Goal: Information Seeking & Learning: Get advice/opinions

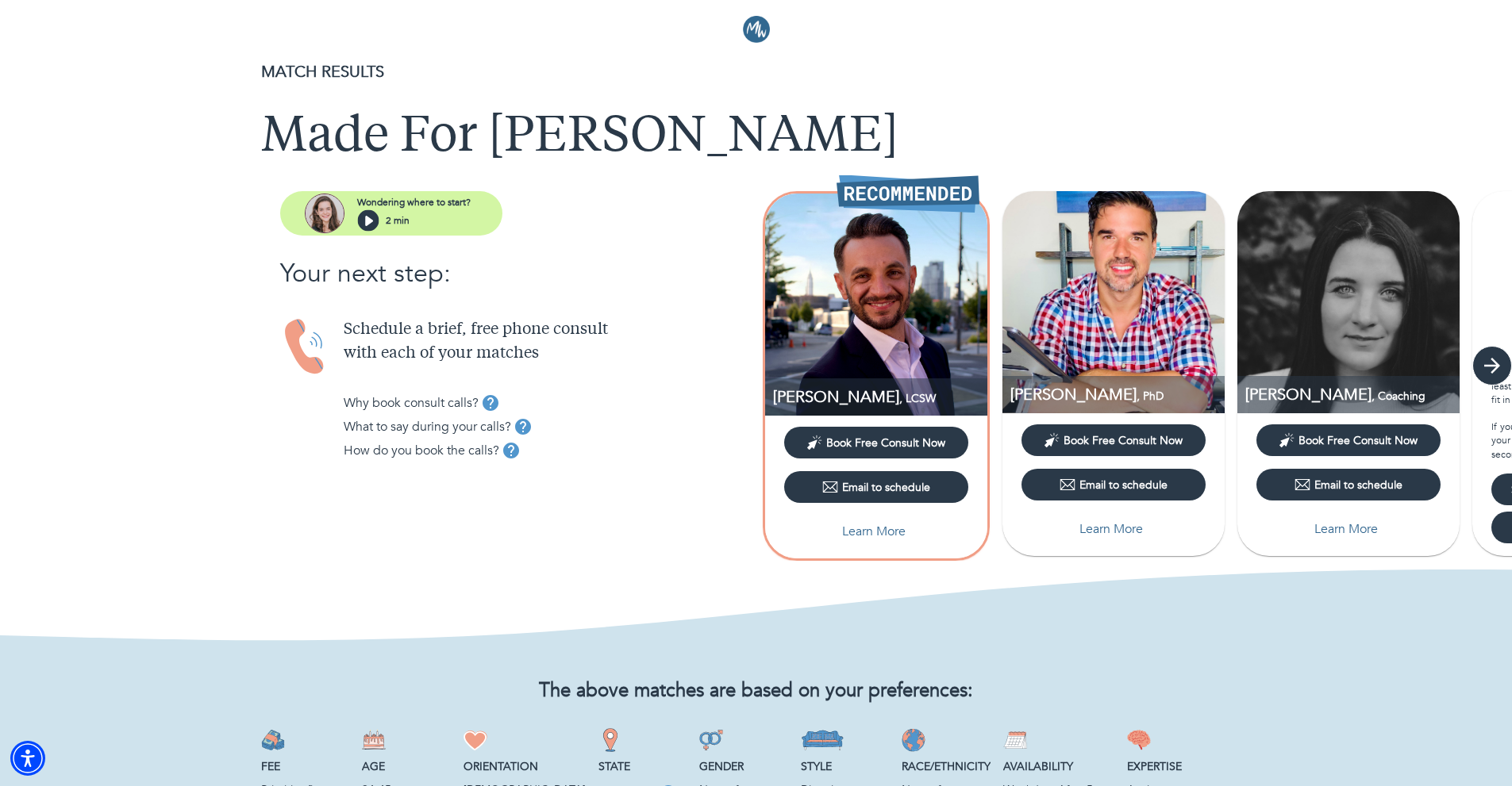
click at [1499, 372] on icon "button" at bounding box center [1491, 365] width 24 height 24
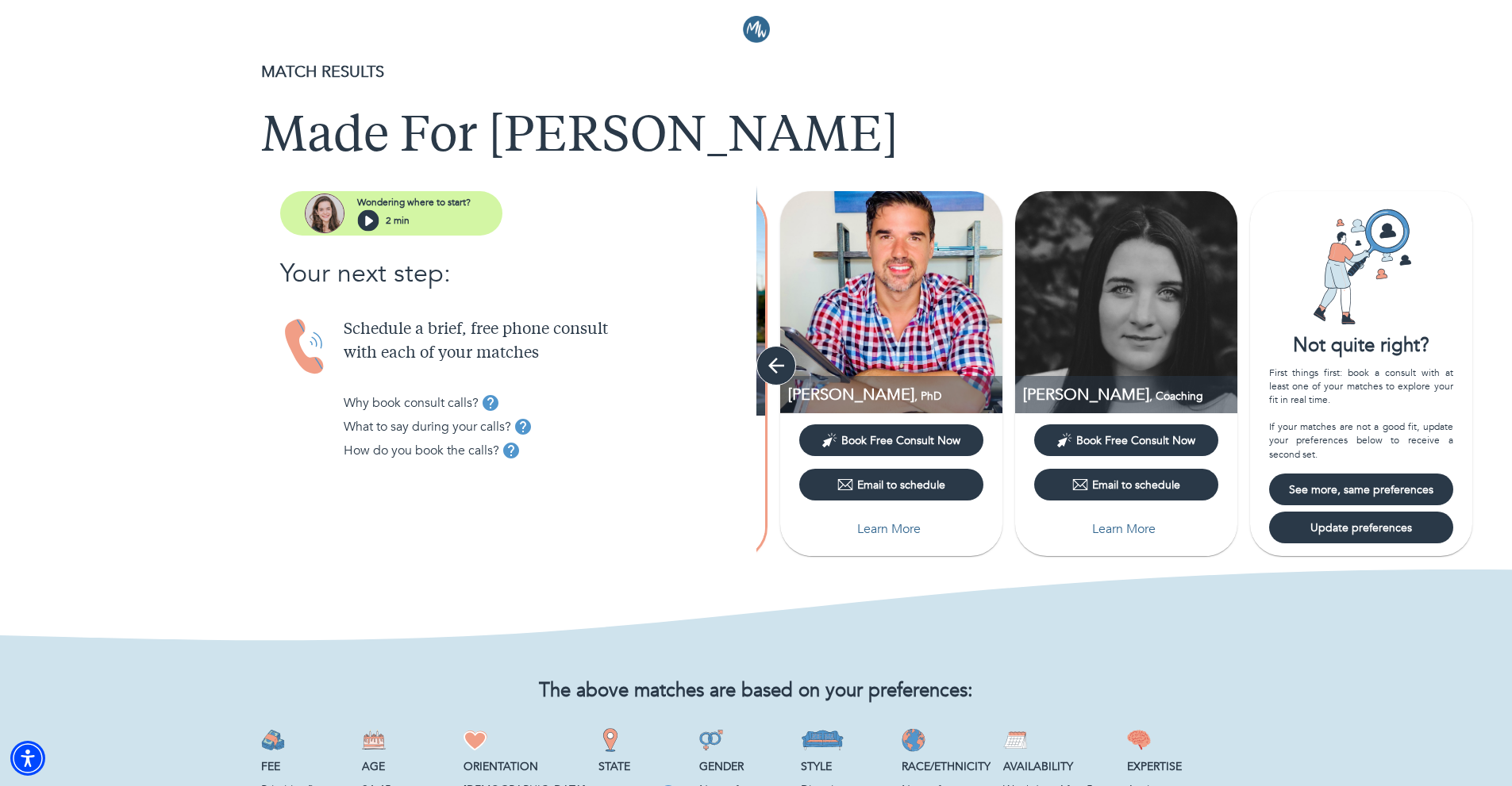
click at [784, 368] on icon "button" at bounding box center [776, 365] width 24 height 24
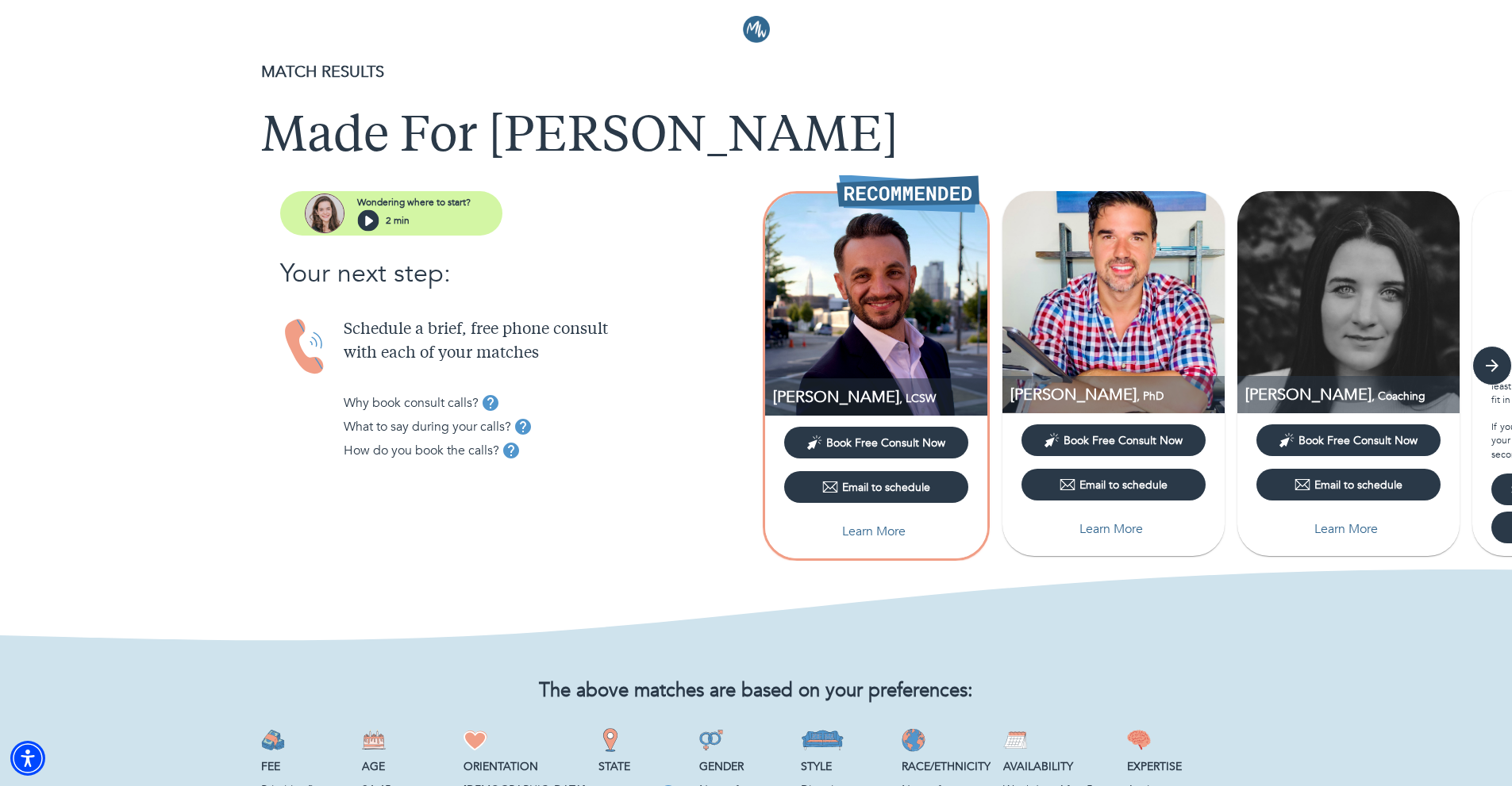
click at [1095, 327] on img at bounding box center [1113, 303] width 222 height 222
click at [1113, 526] on p "Learn More" at bounding box center [1111, 529] width 64 height 19
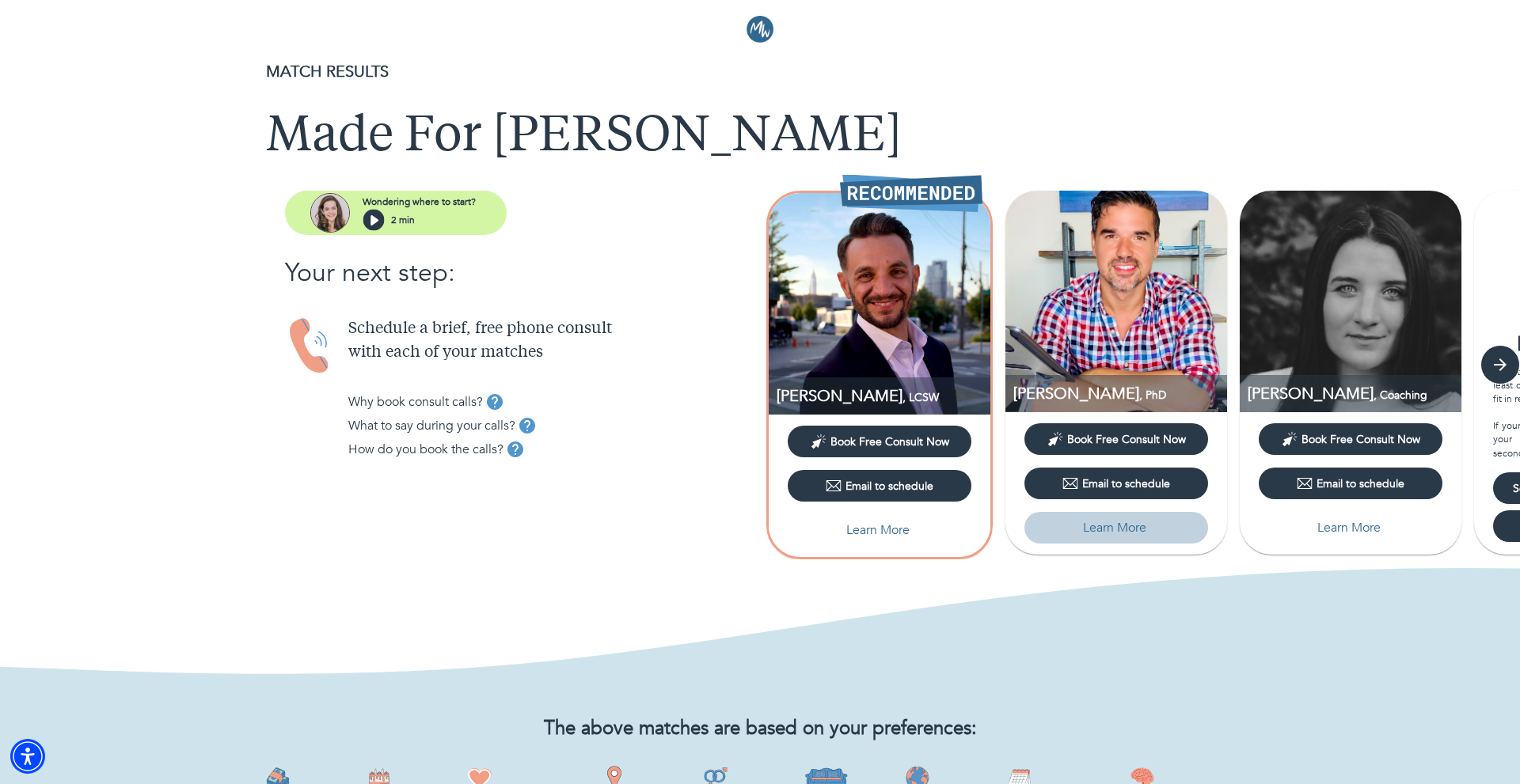
select select "6"
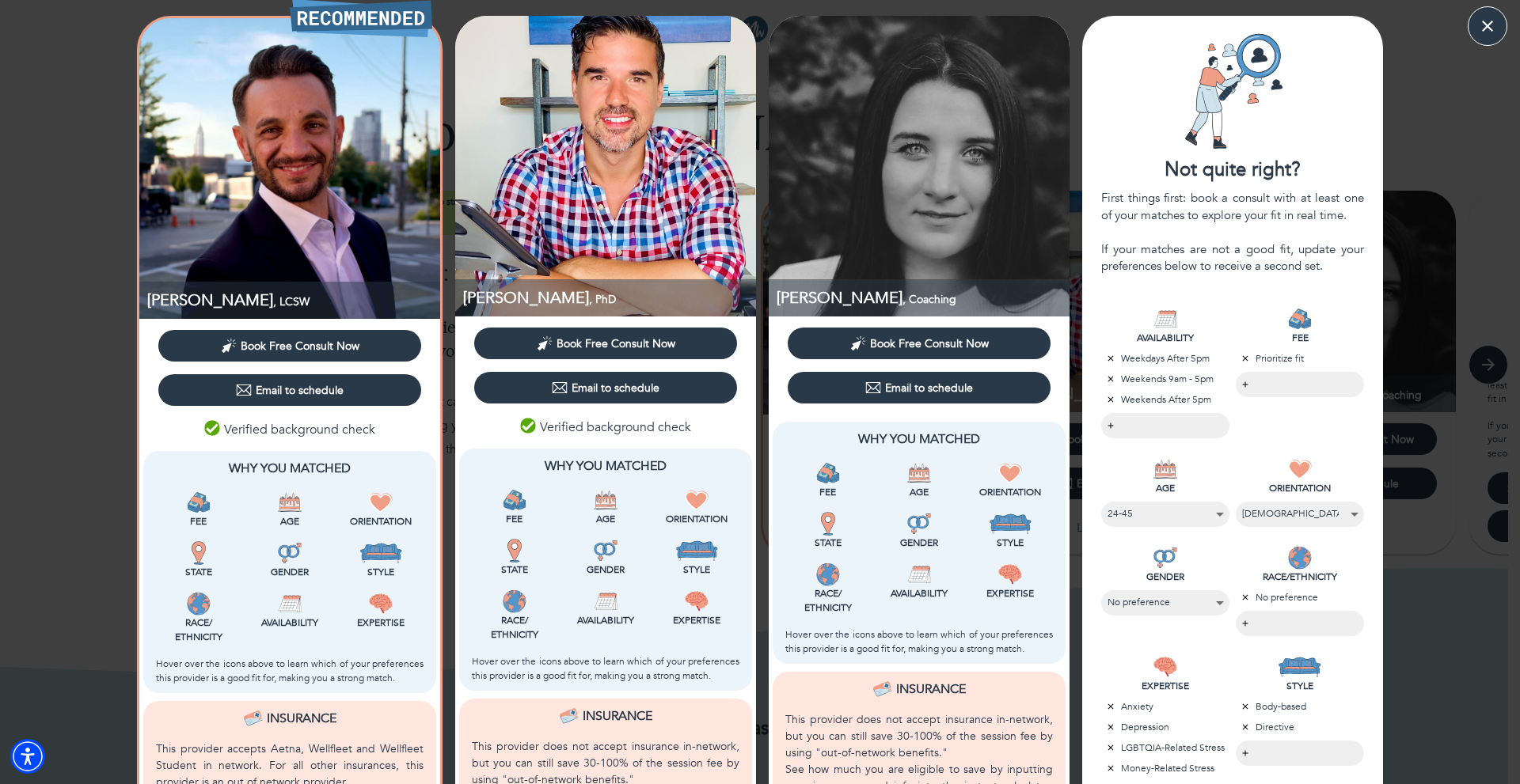
click at [1238, 382] on body "MATCH RESULTS Made For [PERSON_NAME] Wondering where to start? 2 min Your next …" at bounding box center [760, 392] width 1520 height 784
click at [1250, 389] on li "$130 or less" at bounding box center [1295, 385] width 128 height 23
click at [1348, 340] on div at bounding box center [760, 392] width 1520 height 784
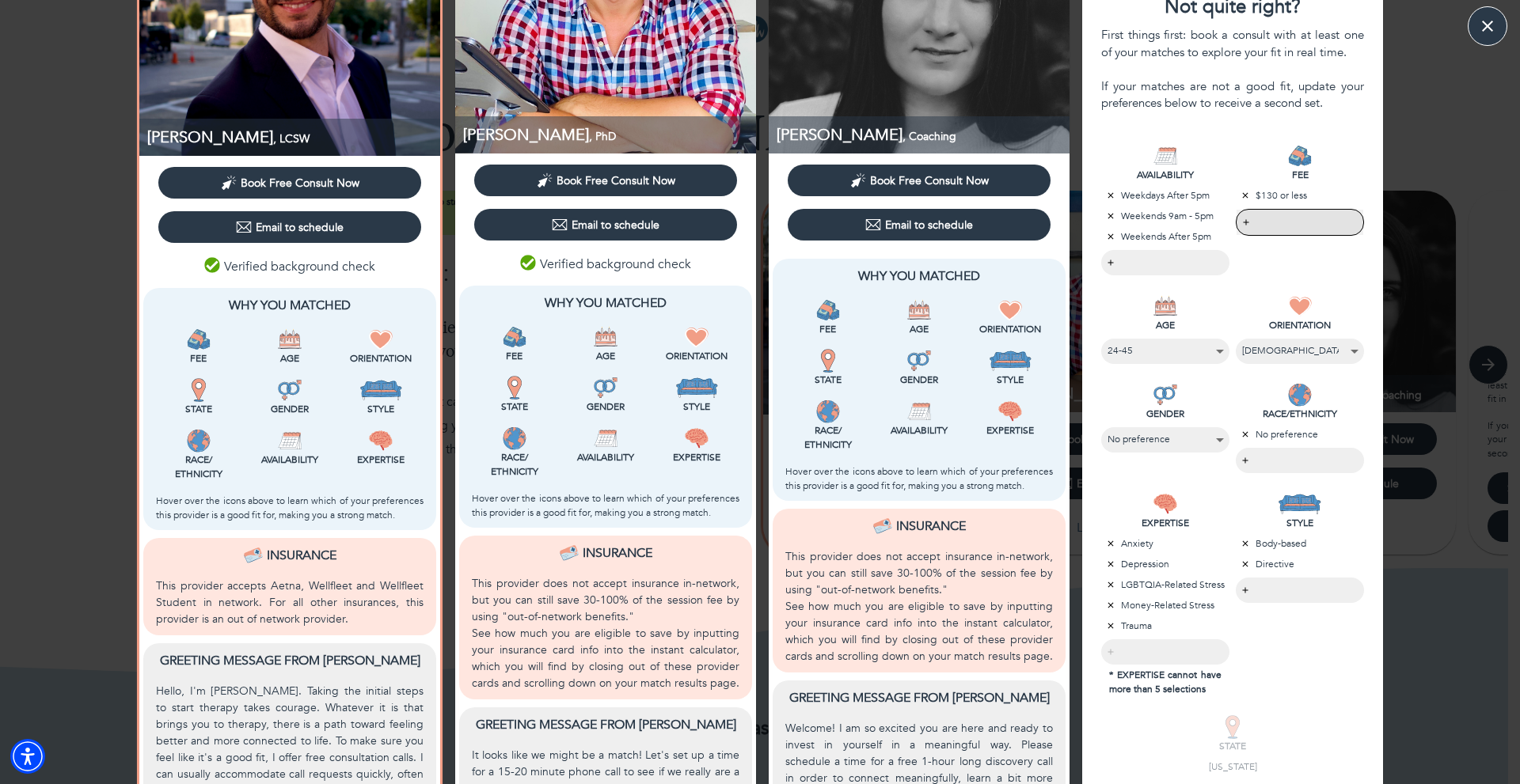
scroll to position [288, 0]
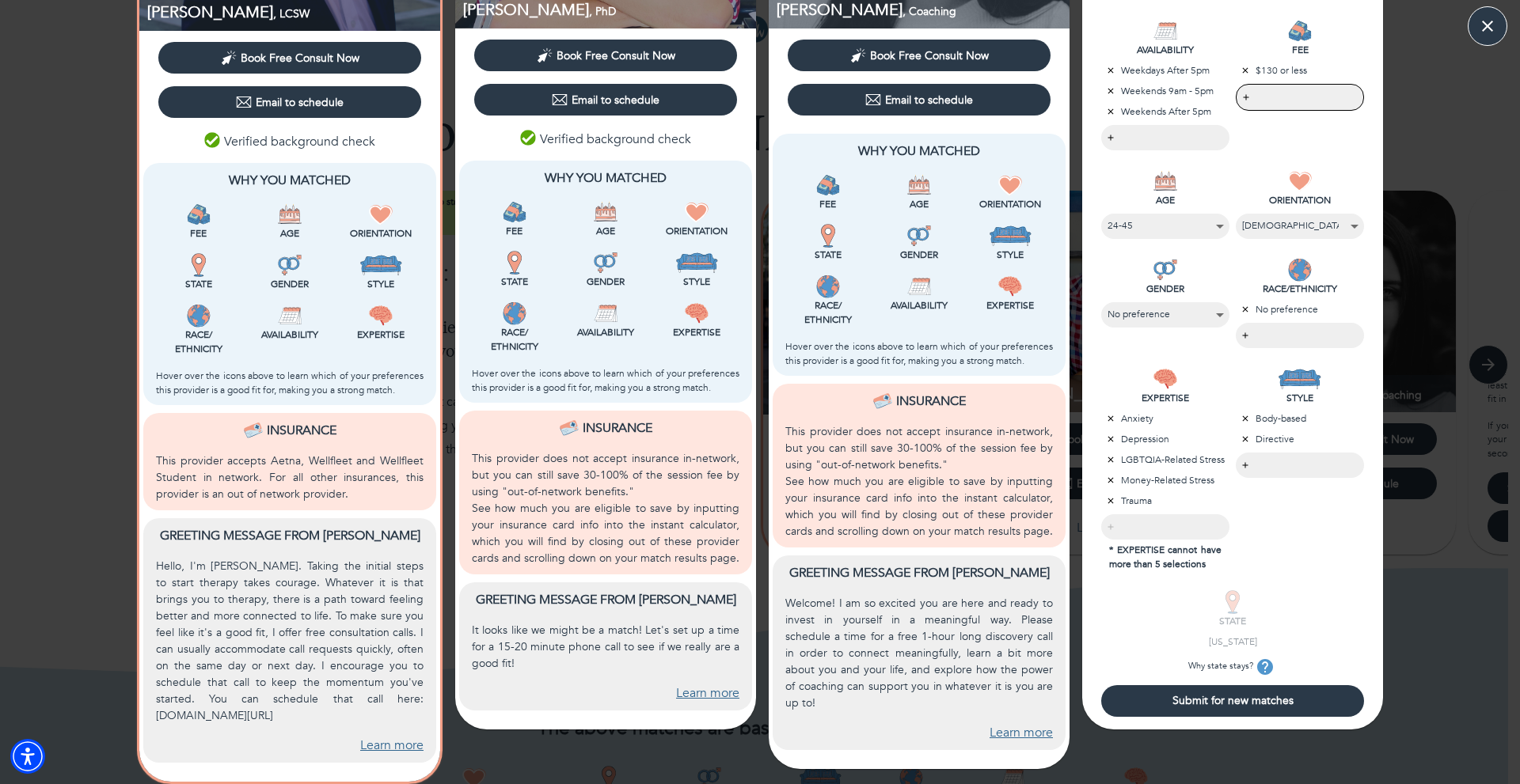
click at [1211, 693] on span "Submit for new matches" at bounding box center [1232, 700] width 250 height 15
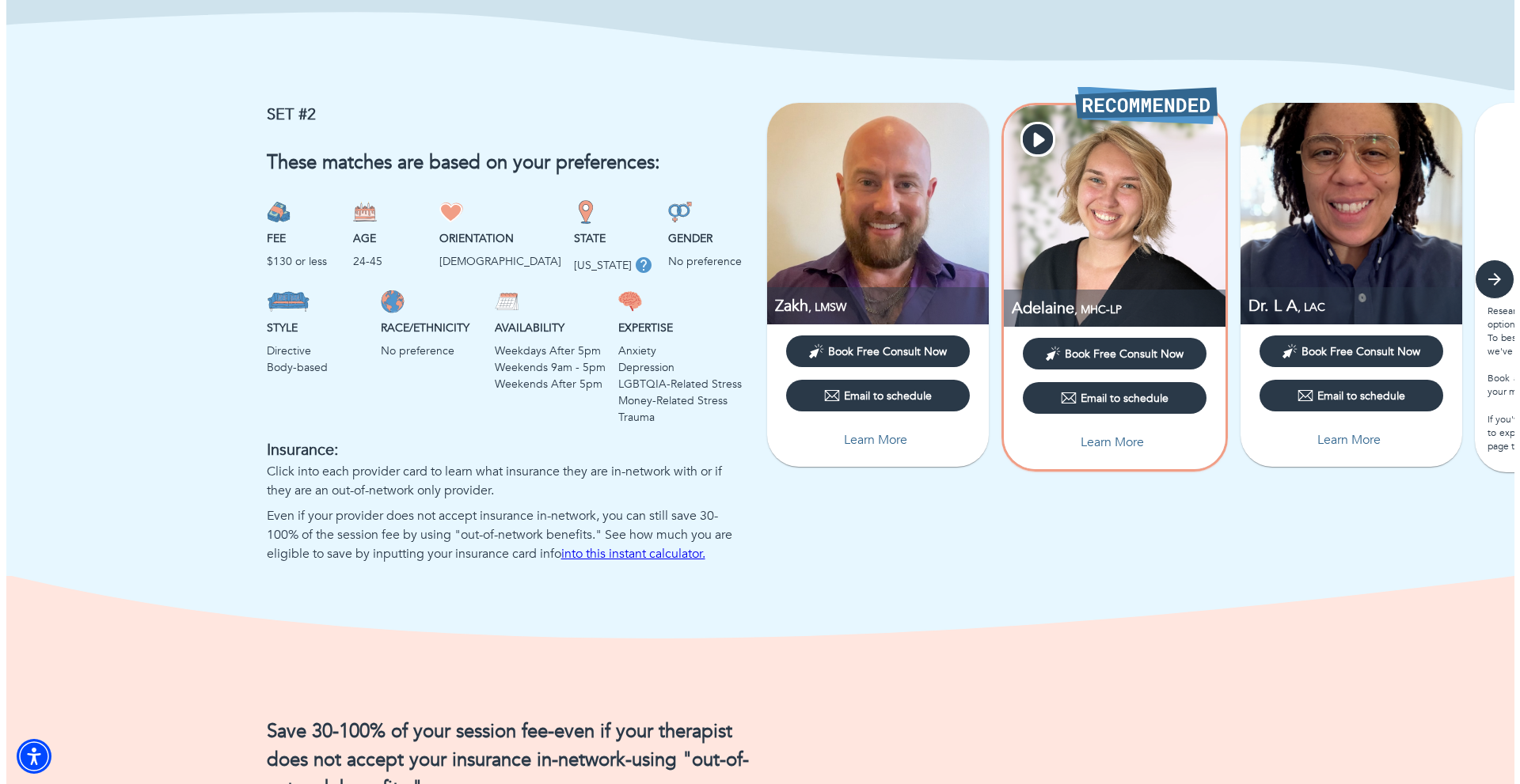
scroll to position [1006, 0]
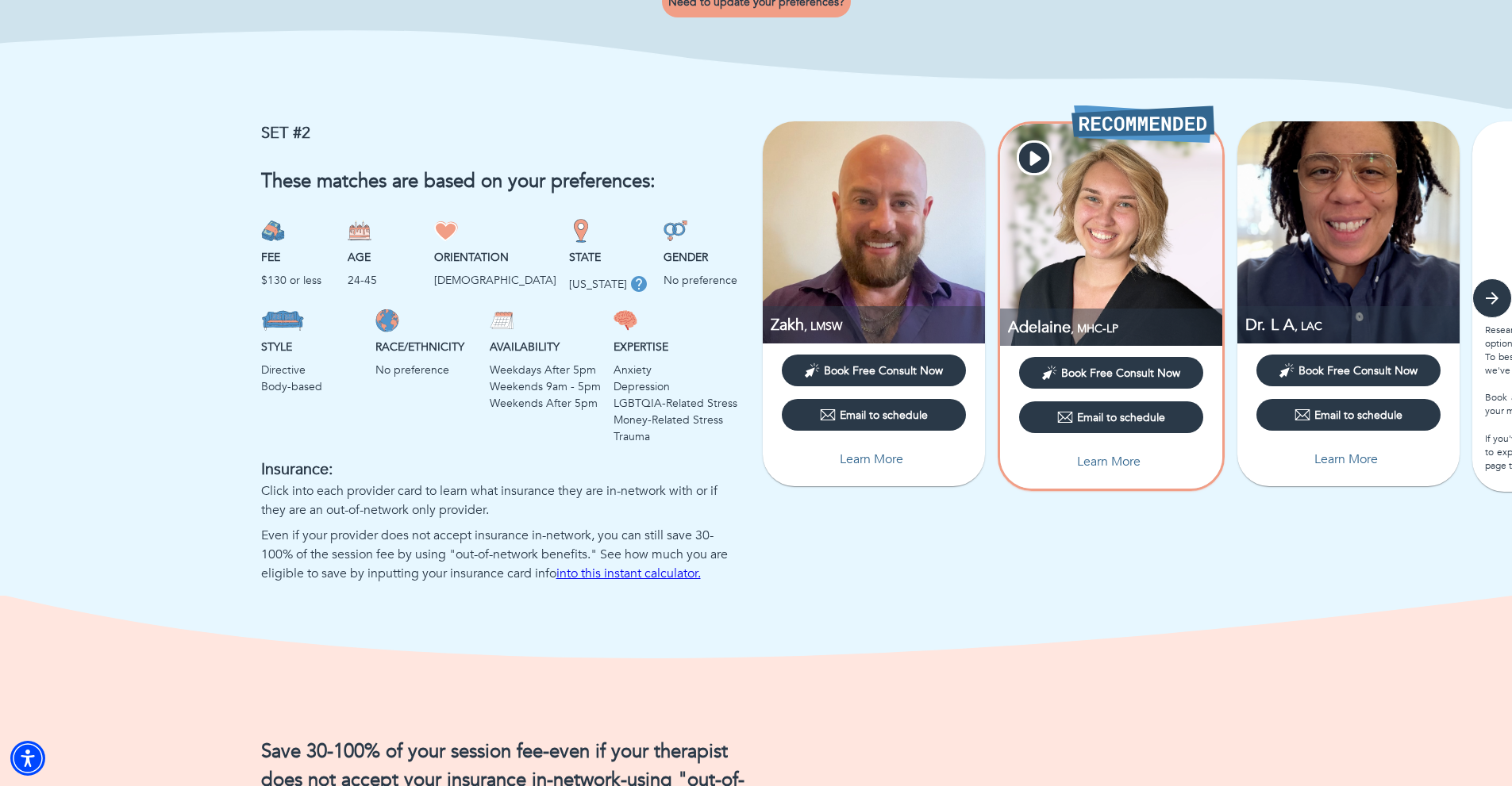
click at [1112, 471] on p "Learn More" at bounding box center [1108, 462] width 64 height 19
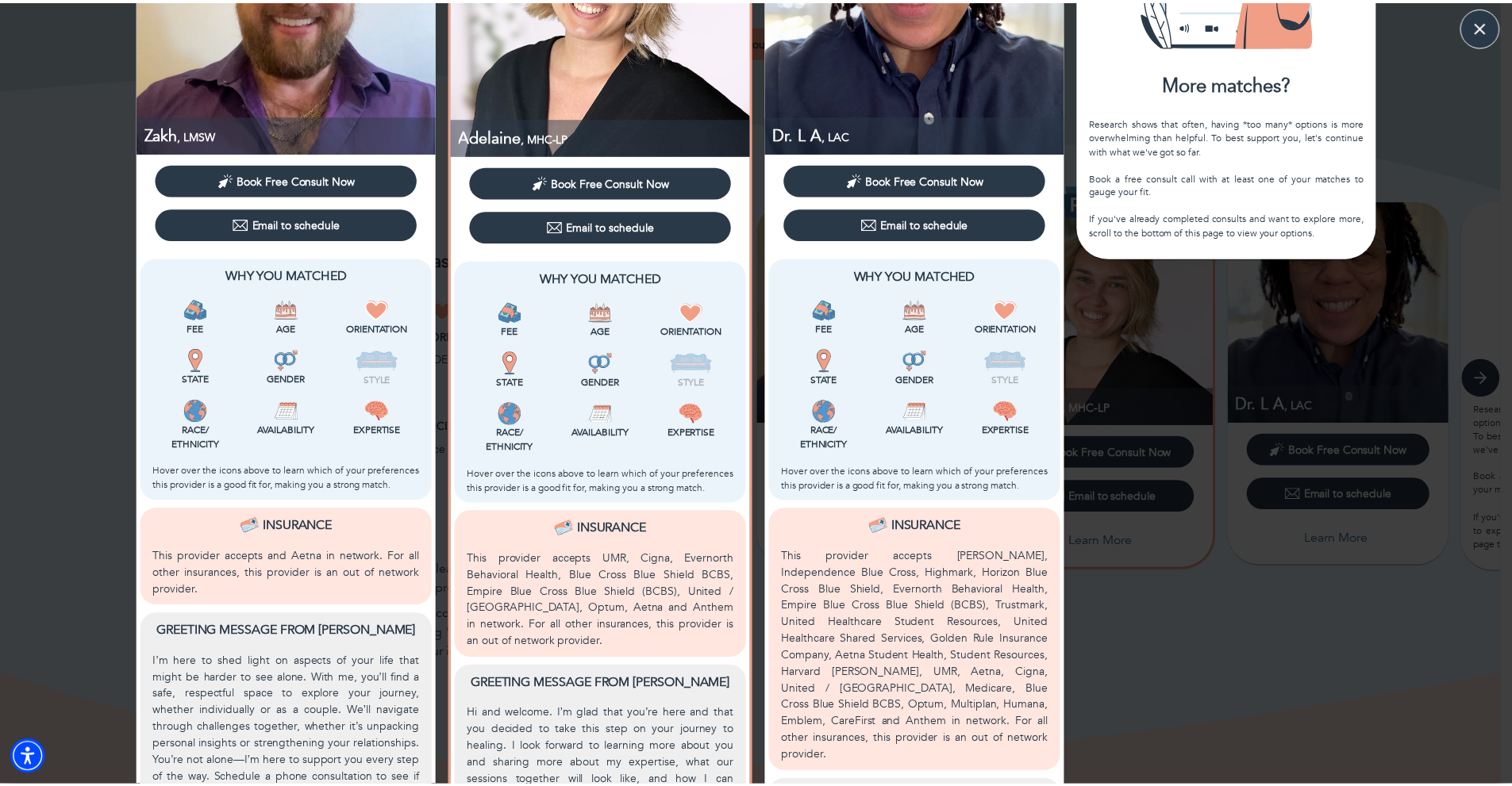
scroll to position [0, 0]
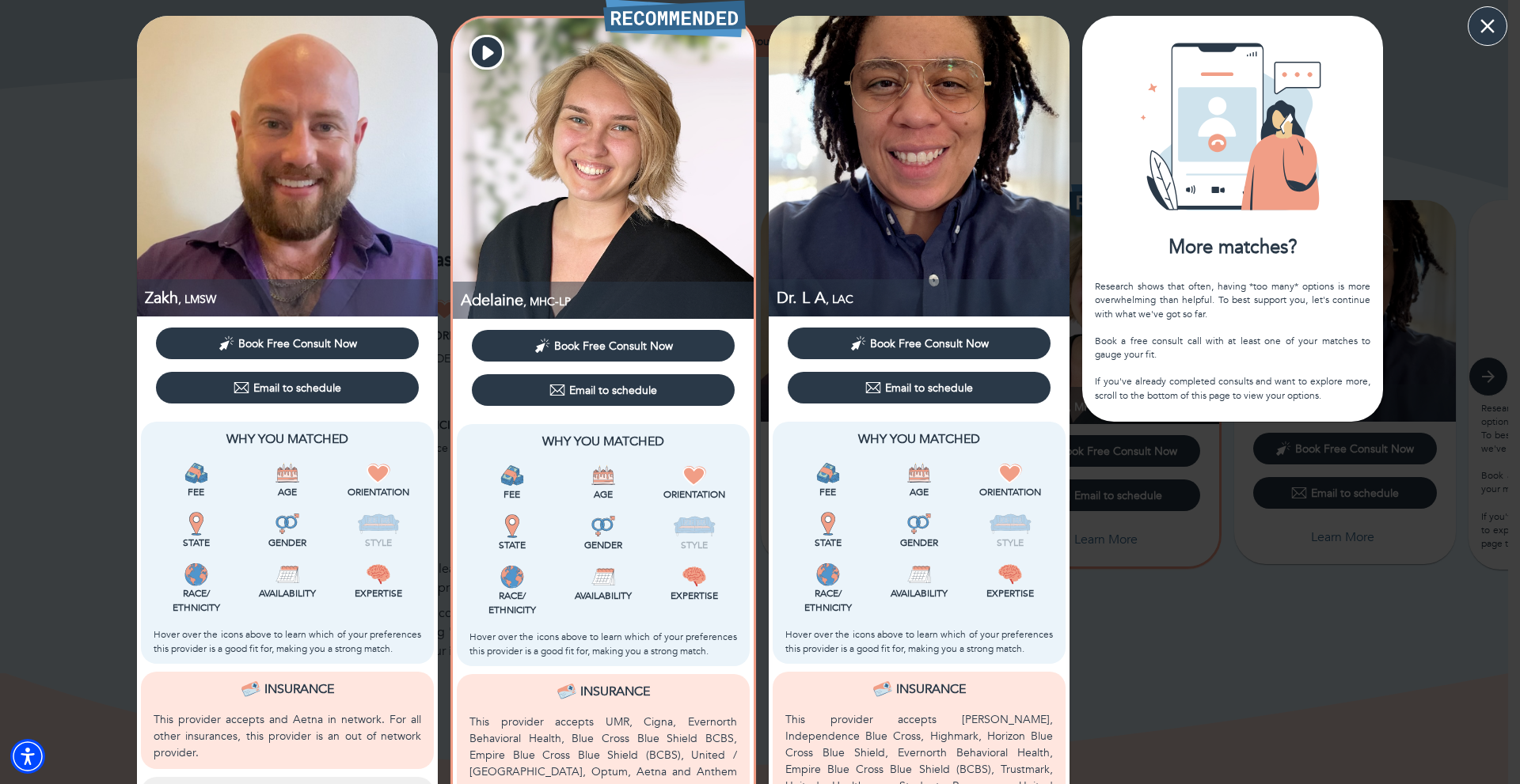
click at [1481, 25] on icon "button" at bounding box center [1487, 25] width 24 height 24
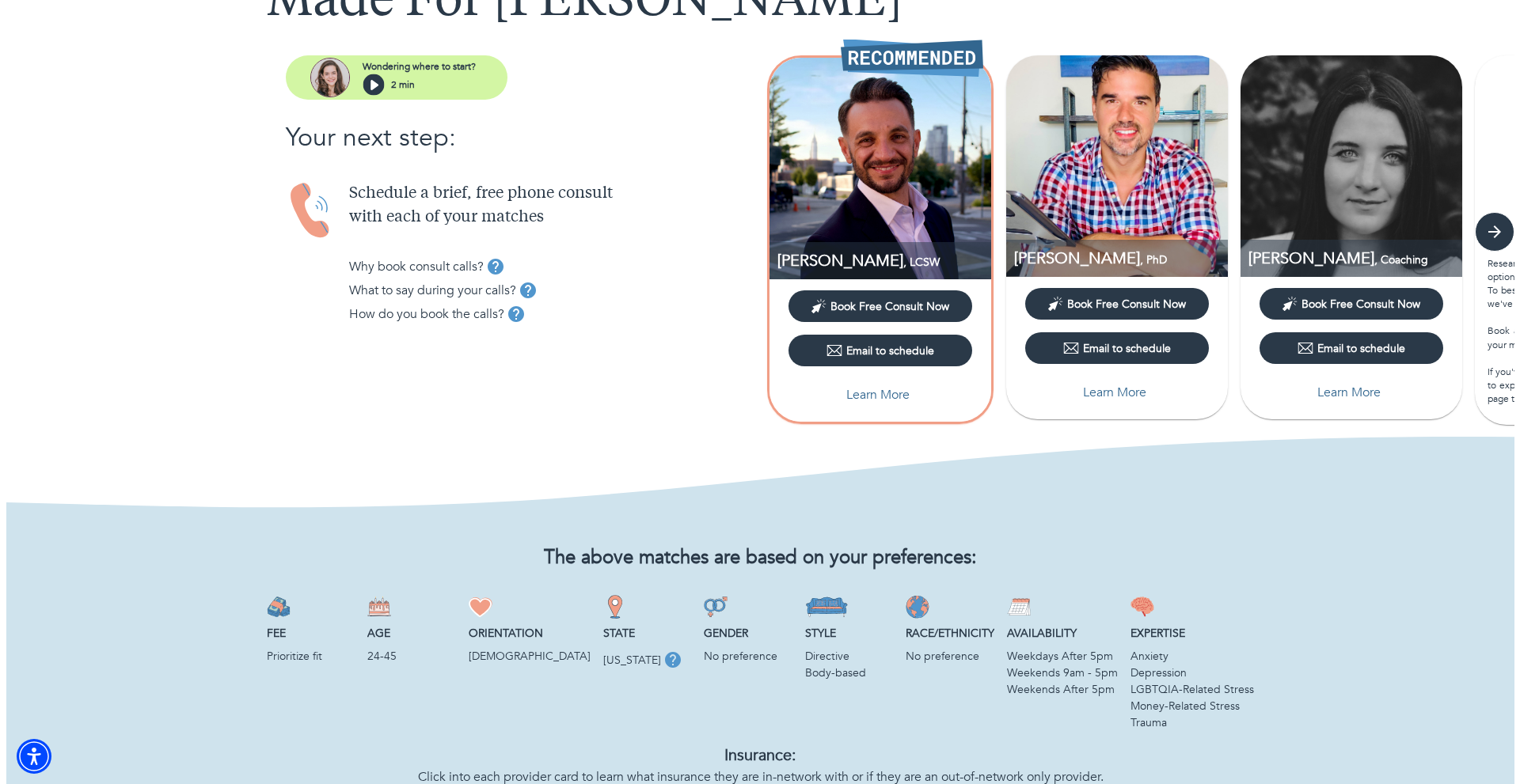
scroll to position [56, 0]
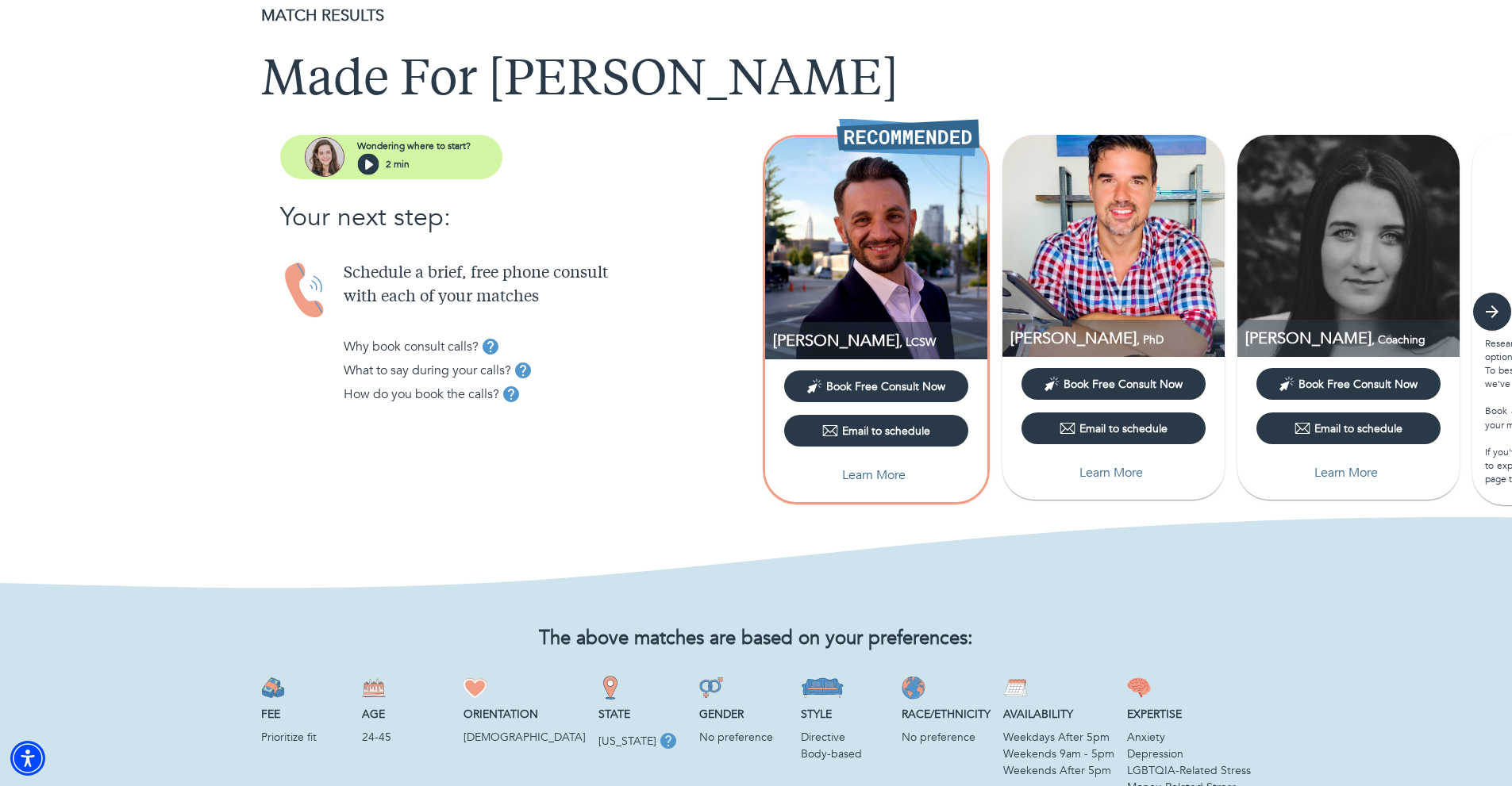
click at [868, 476] on p "Learn More" at bounding box center [874, 476] width 64 height 19
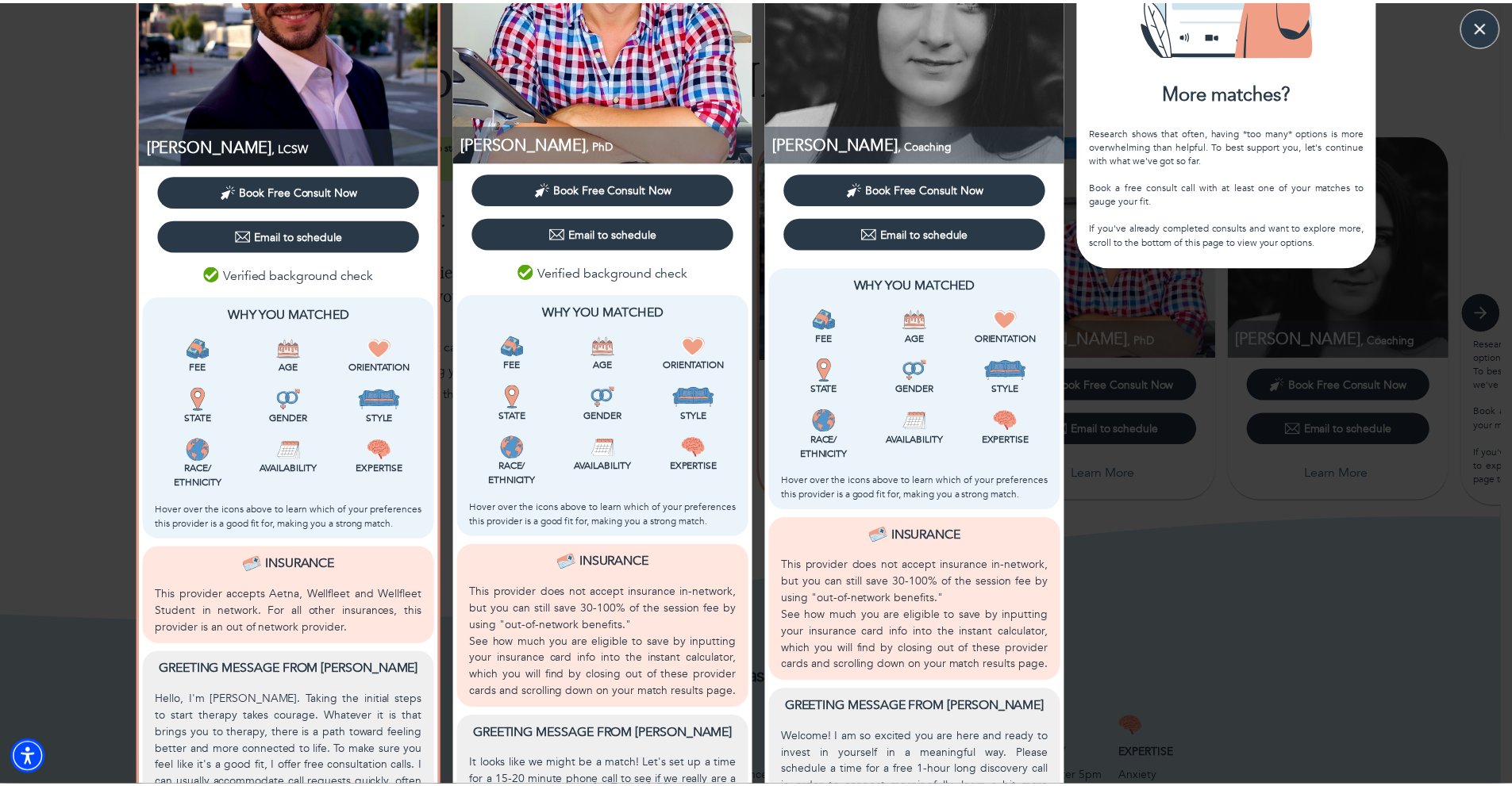
scroll to position [0, 0]
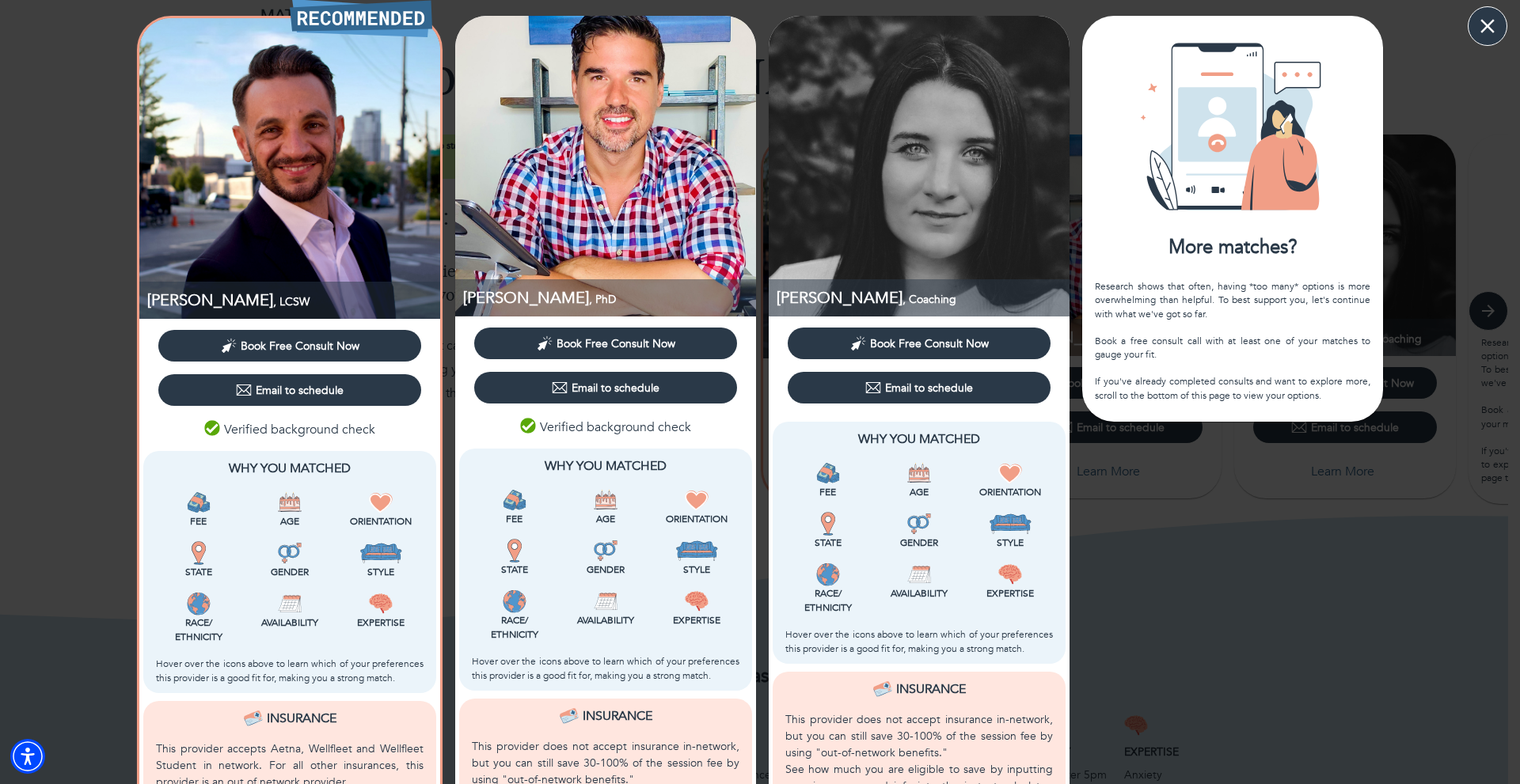
click at [1486, 26] on icon "button" at bounding box center [1487, 25] width 24 height 24
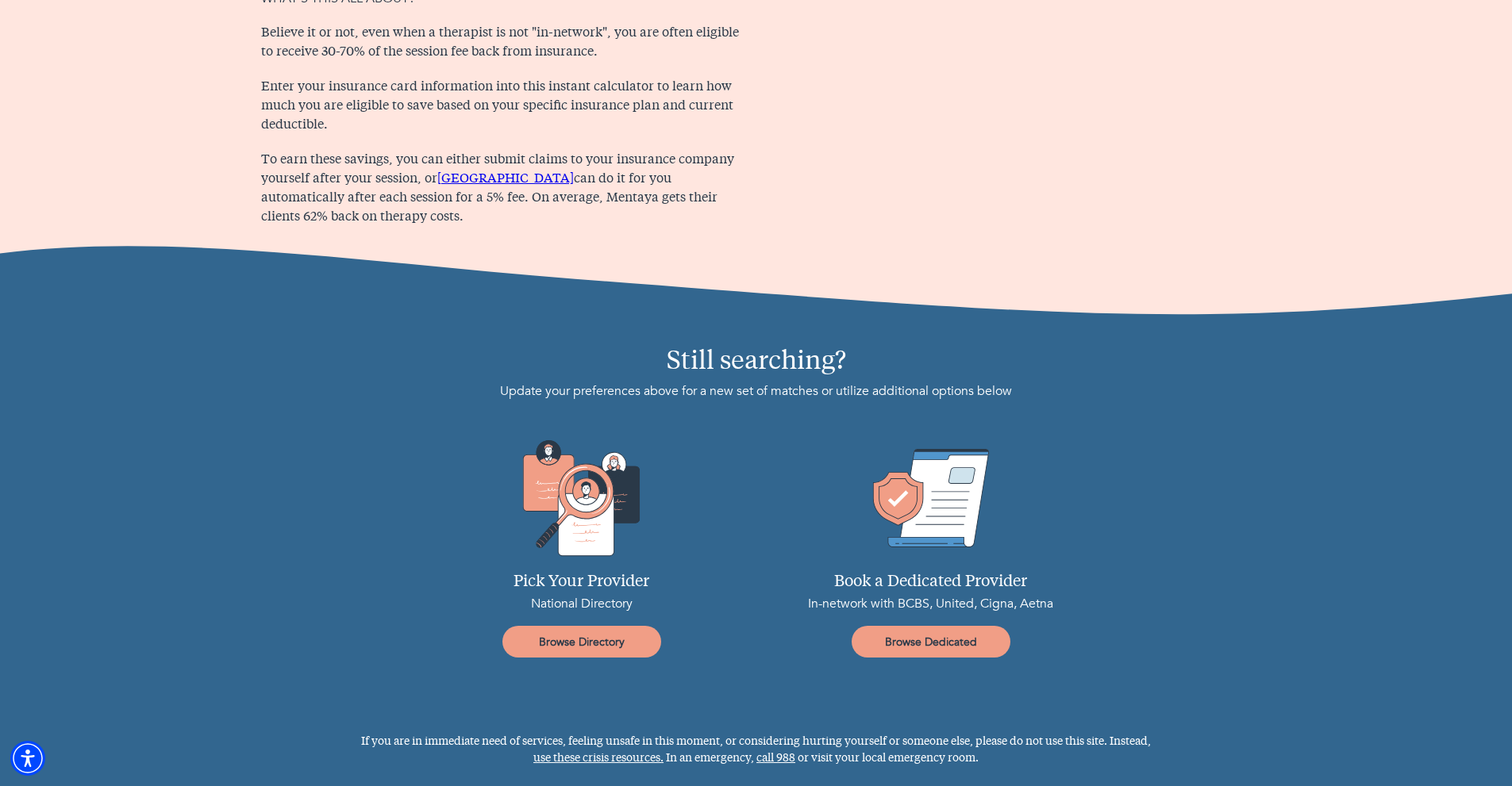
scroll to position [2040, 0]
click at [610, 641] on span "Browse Directory" at bounding box center [582, 642] width 146 height 15
